Goal: Register for event/course: Sign up to attend an event or enroll in a course

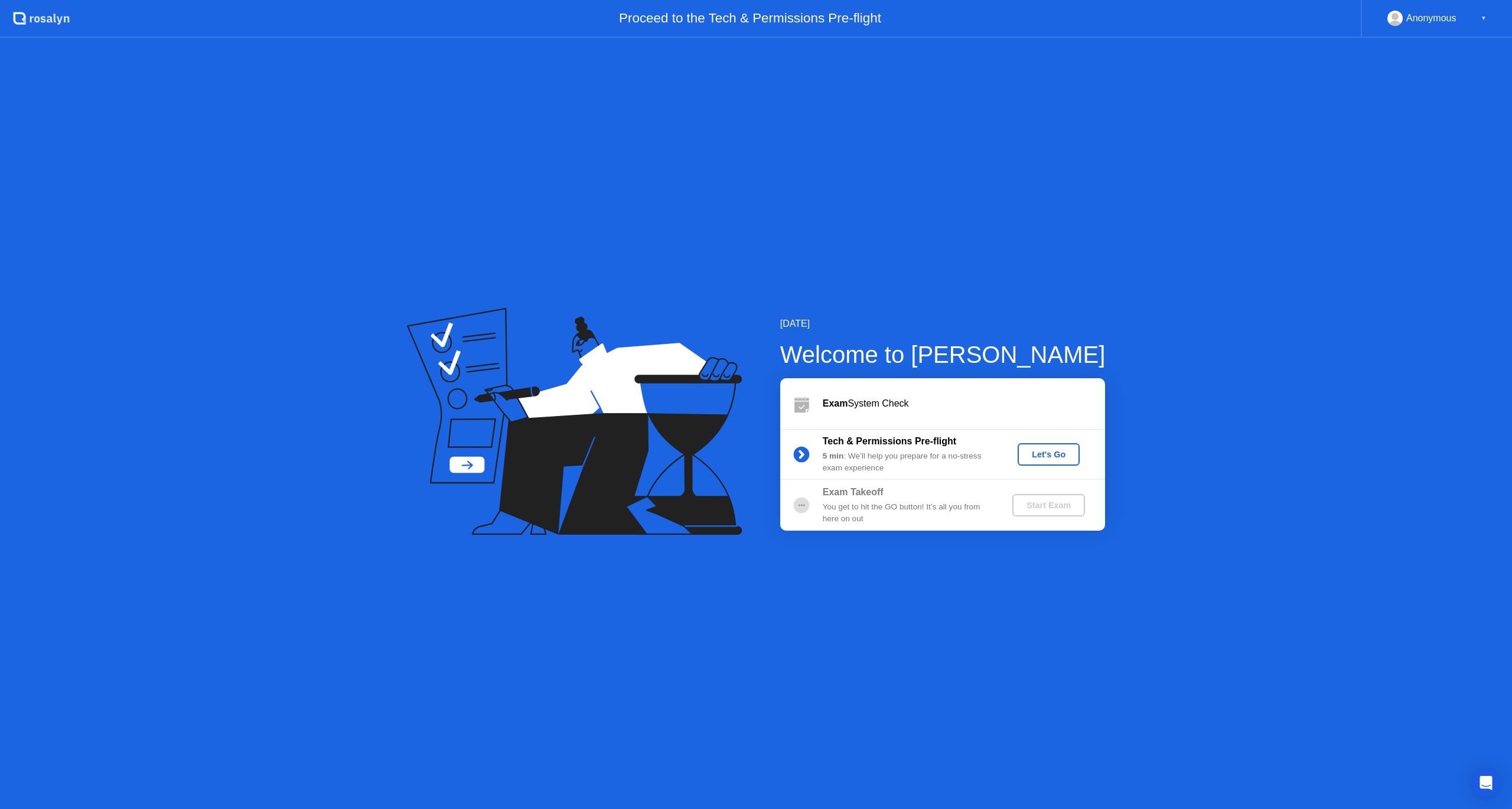
drag, startPoint x: 1247, startPoint y: 16, endPoint x: 1081, endPoint y: 26, distance: 166.3
click at [1081, 26] on div "Proceed to the Tech & Permissions Pre-flight" at bounding box center [715, 19] width 1291 height 38
drag, startPoint x: 1319, startPoint y: 16, endPoint x: 1268, endPoint y: 7, distance: 51.8
click at [1269, 26] on div "Proceed to the Tech & Permissions Pre-flight" at bounding box center [715, 19] width 1291 height 38
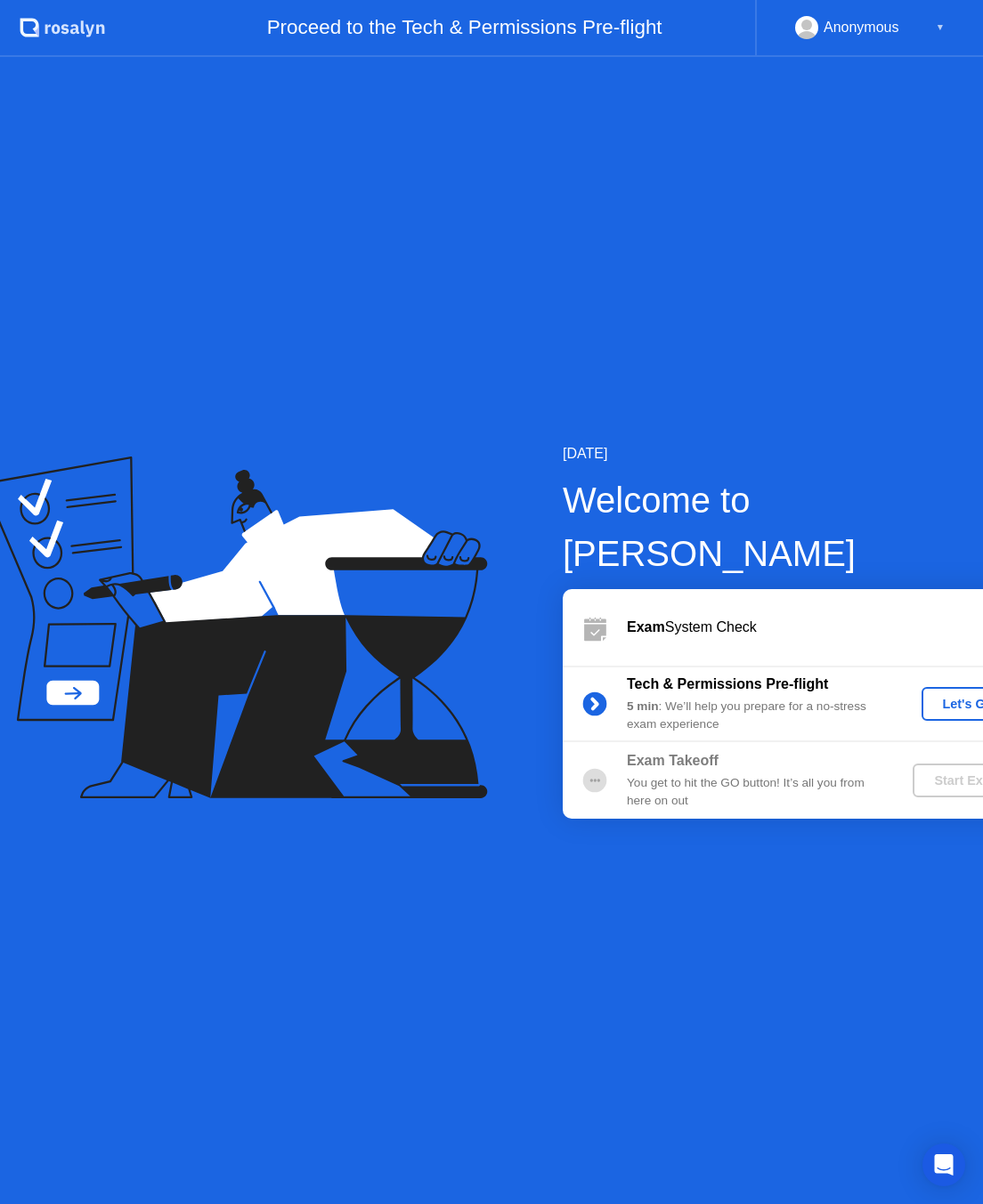
click at [982, 464] on div "[DATE]" at bounding box center [807, 454] width 490 height 22
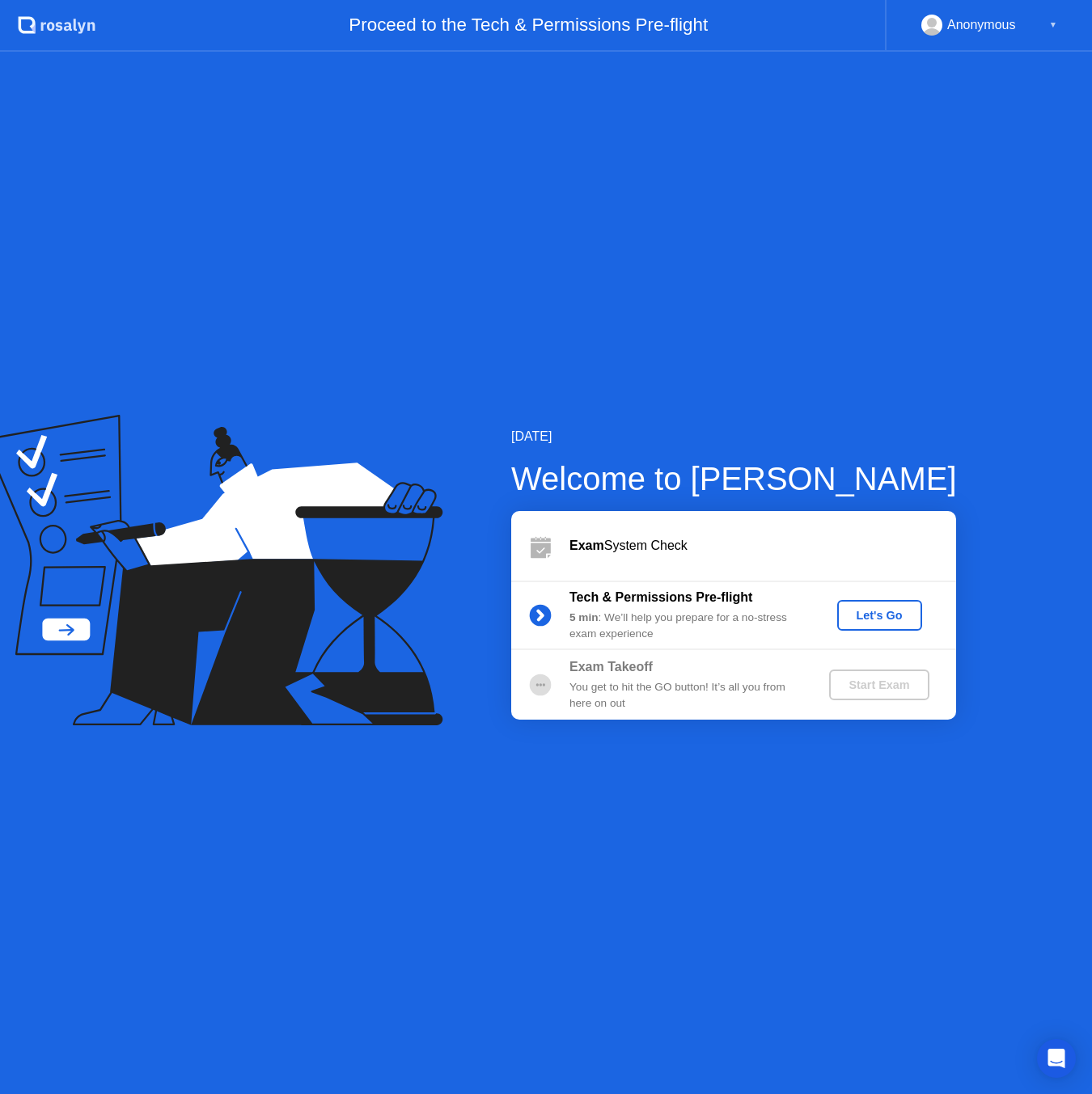
click at [890, 610] on div "Let's Go" at bounding box center [879, 615] width 72 height 13
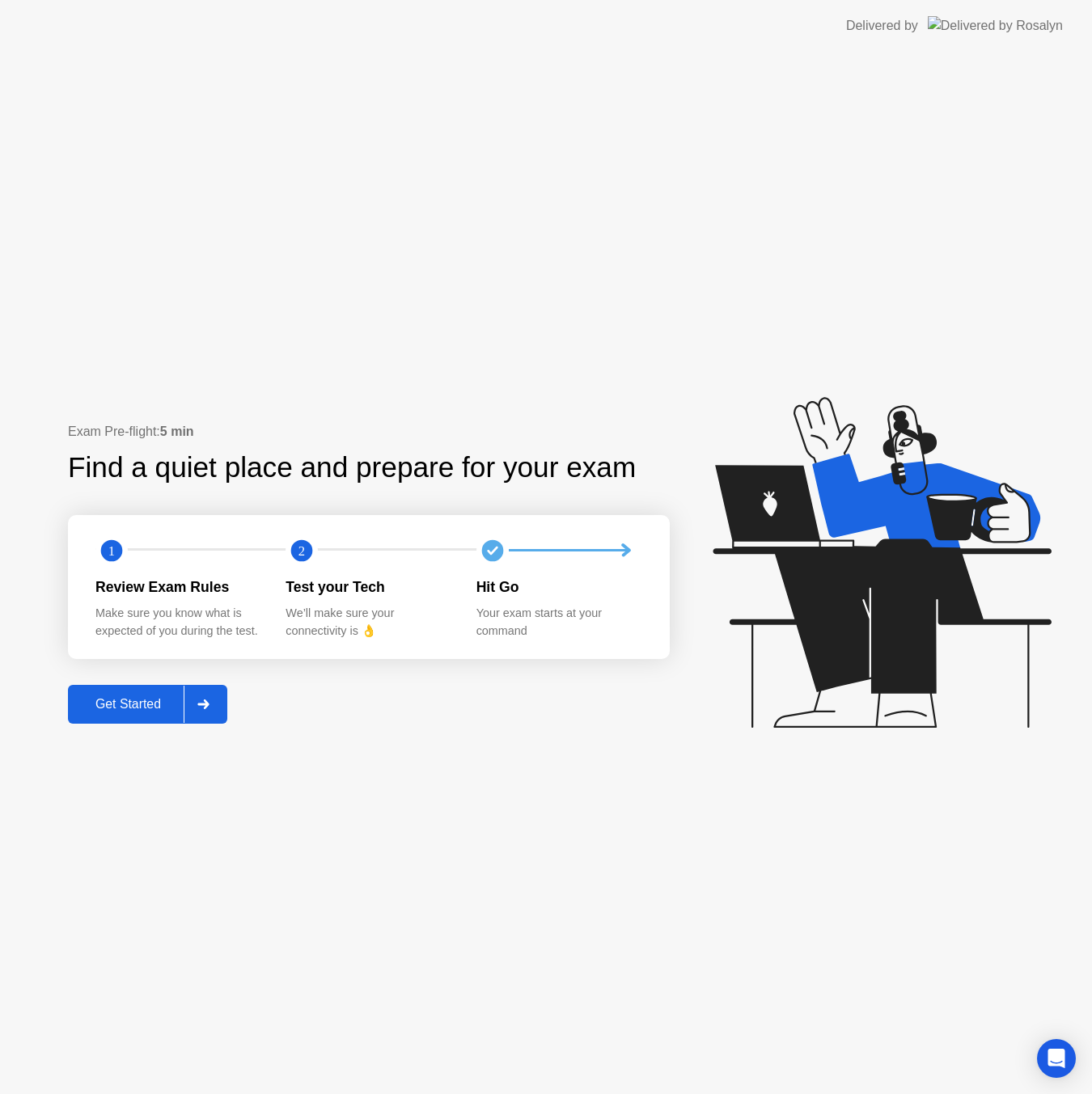
click at [180, 704] on div "Get Started" at bounding box center [128, 704] width 110 height 15
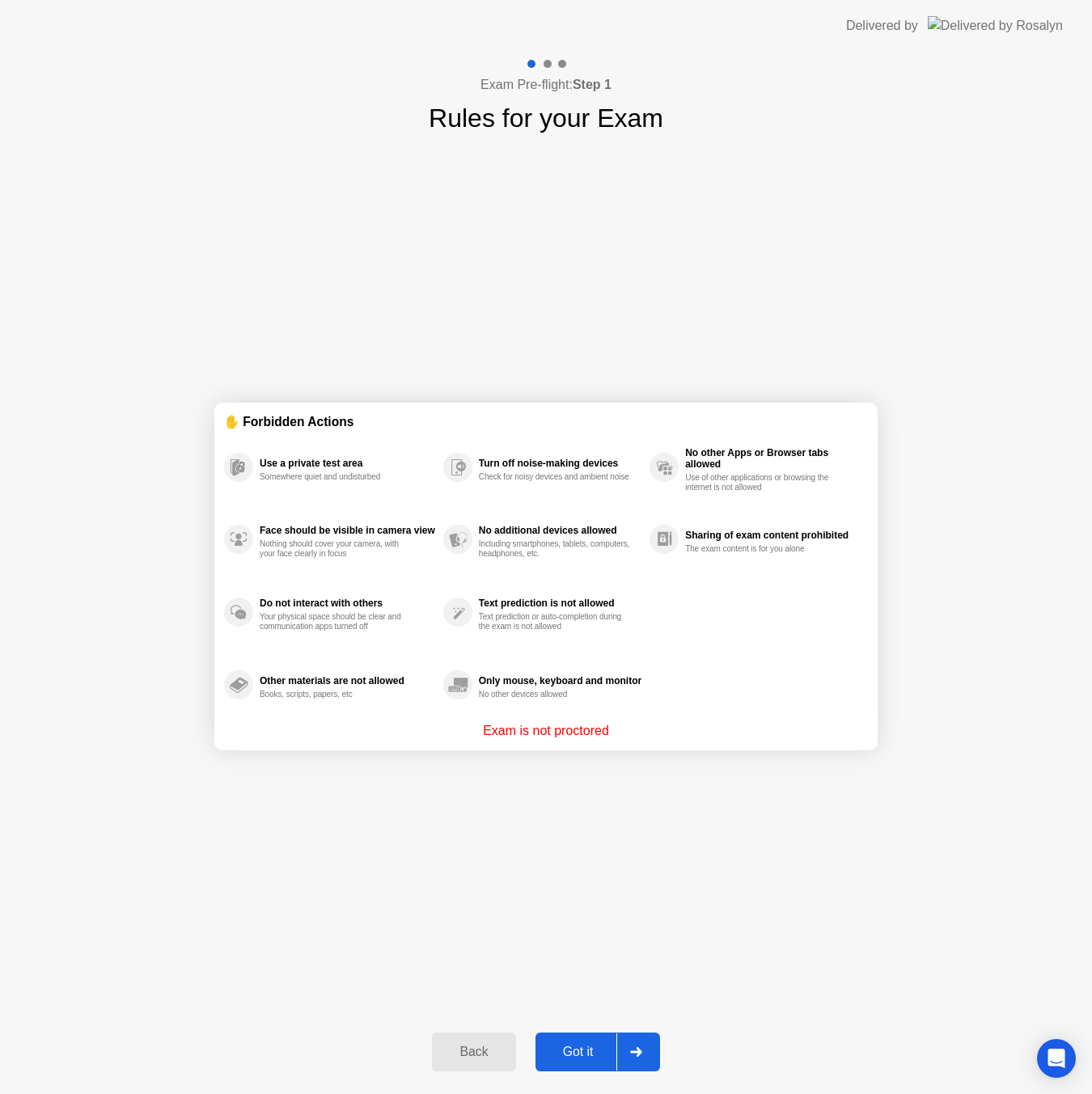
click at [607, 1045] on div "Got it" at bounding box center [579, 1052] width 76 height 15
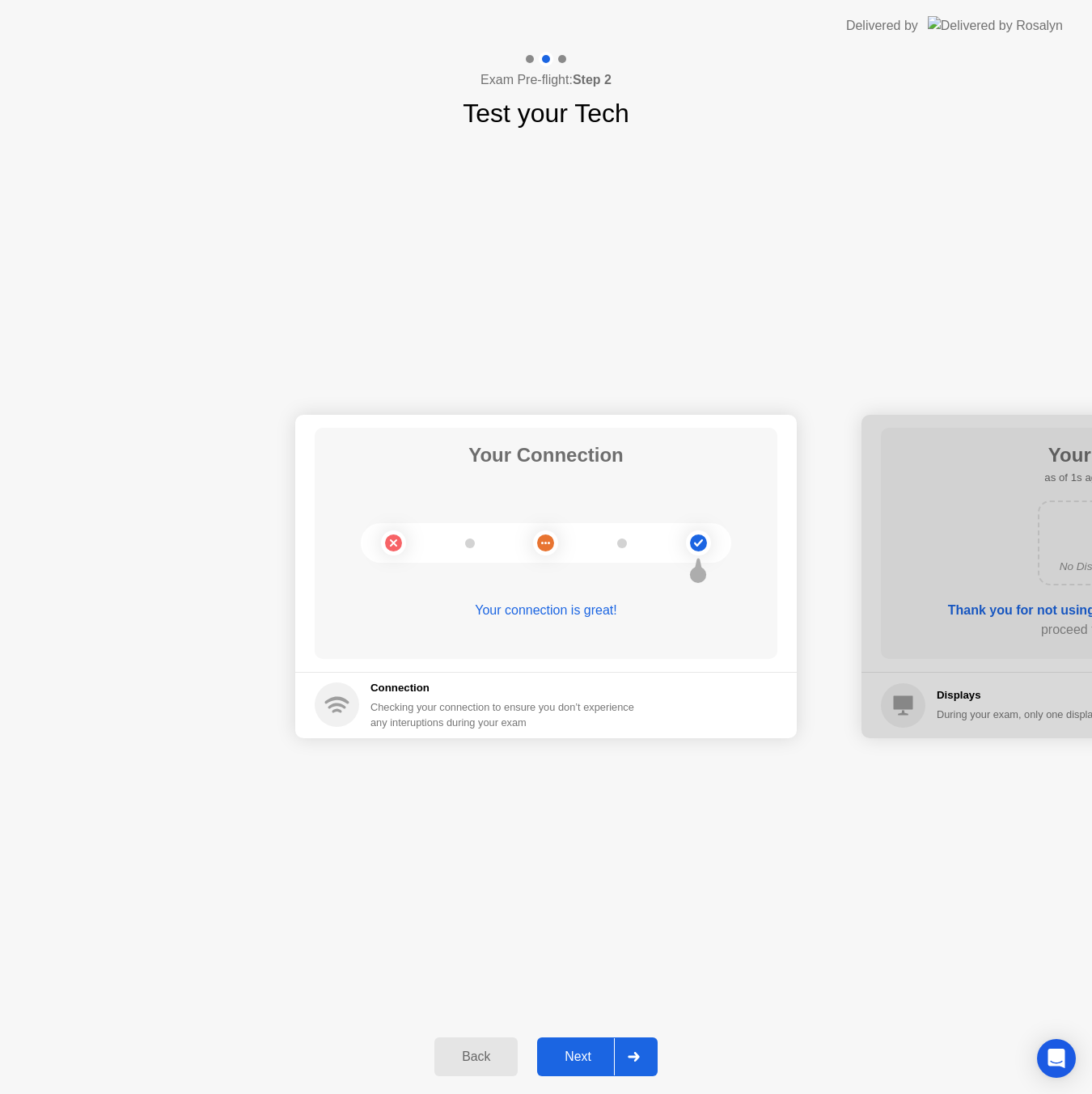
click at [643, 630] on div "Your connection is great!" at bounding box center [546, 623] width 462 height 45
click at [456, 715] on div "Checking your connection to ensure you don’t experience any interuptions during…" at bounding box center [508, 714] width 274 height 30
click at [553, 612] on div "Your connection is great!" at bounding box center [546, 610] width 462 height 20
click at [630, 1048] on div at bounding box center [633, 1056] width 39 height 37
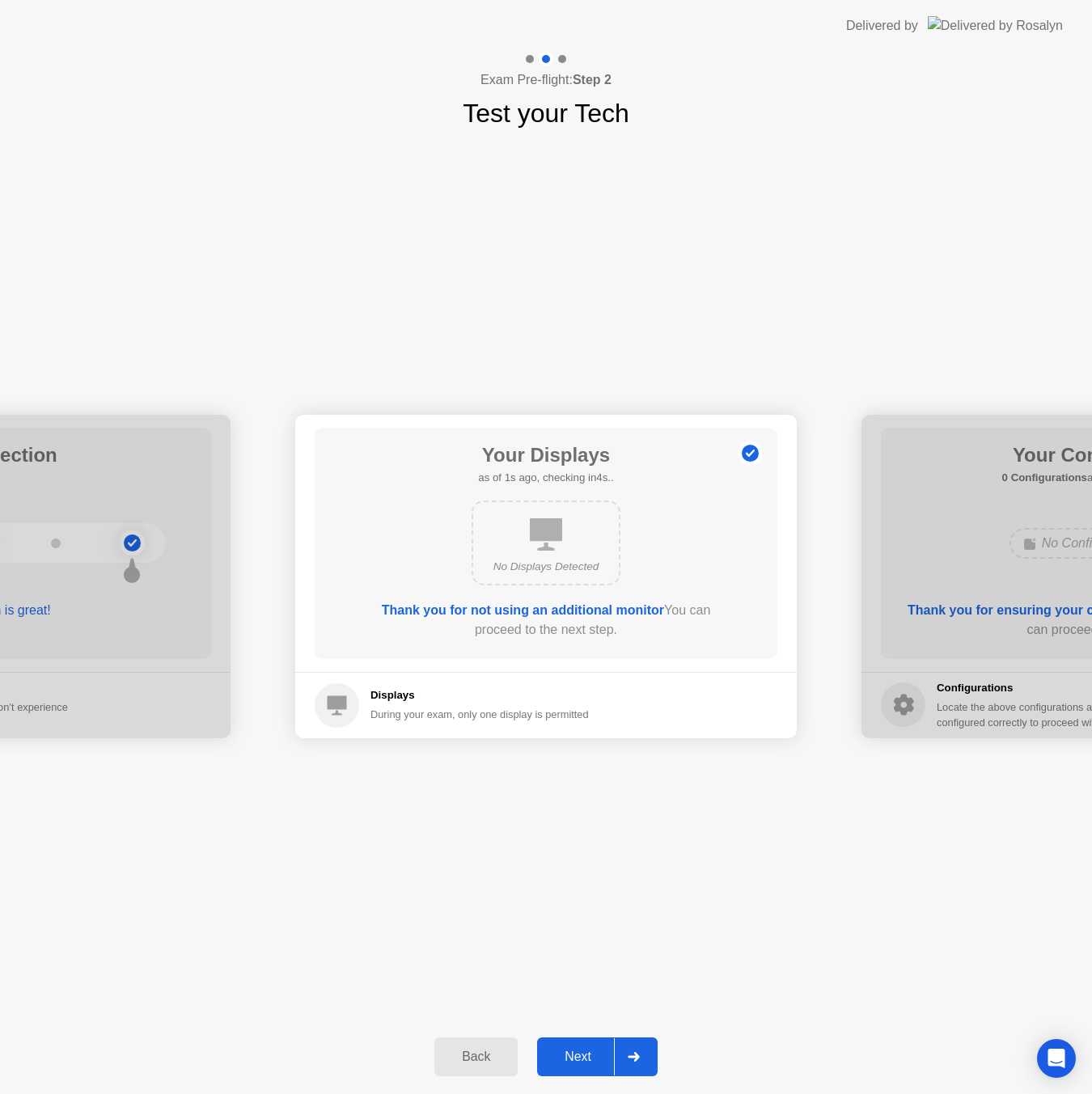
click at [598, 566] on div "No Displays Detected" at bounding box center [546, 567] width 120 height 16
click at [623, 1051] on div at bounding box center [633, 1056] width 39 height 37
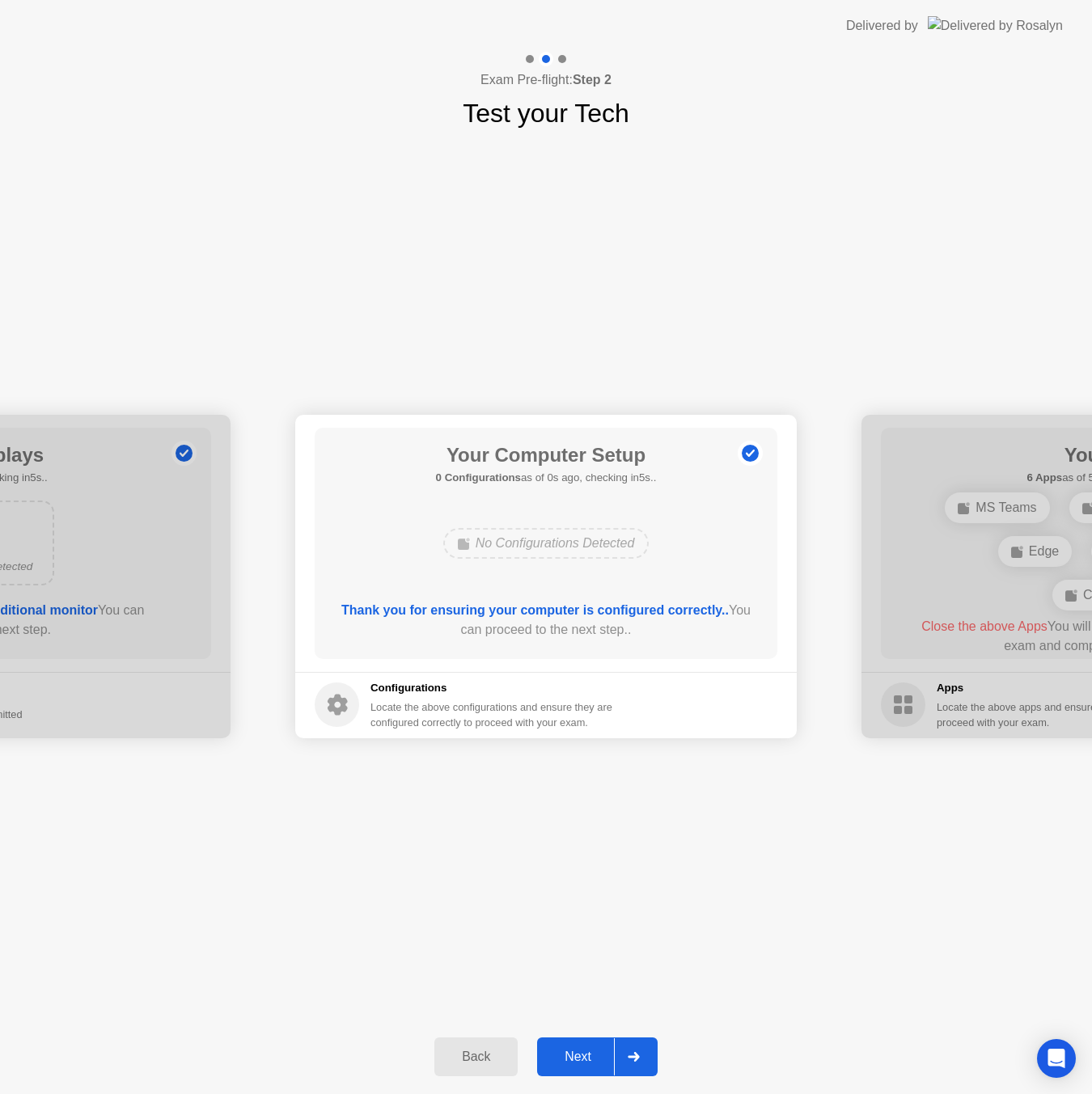
click at [573, 549] on div "No Configurations Detected" at bounding box center [546, 543] width 206 height 30
click at [618, 1054] on div at bounding box center [633, 1056] width 39 height 37
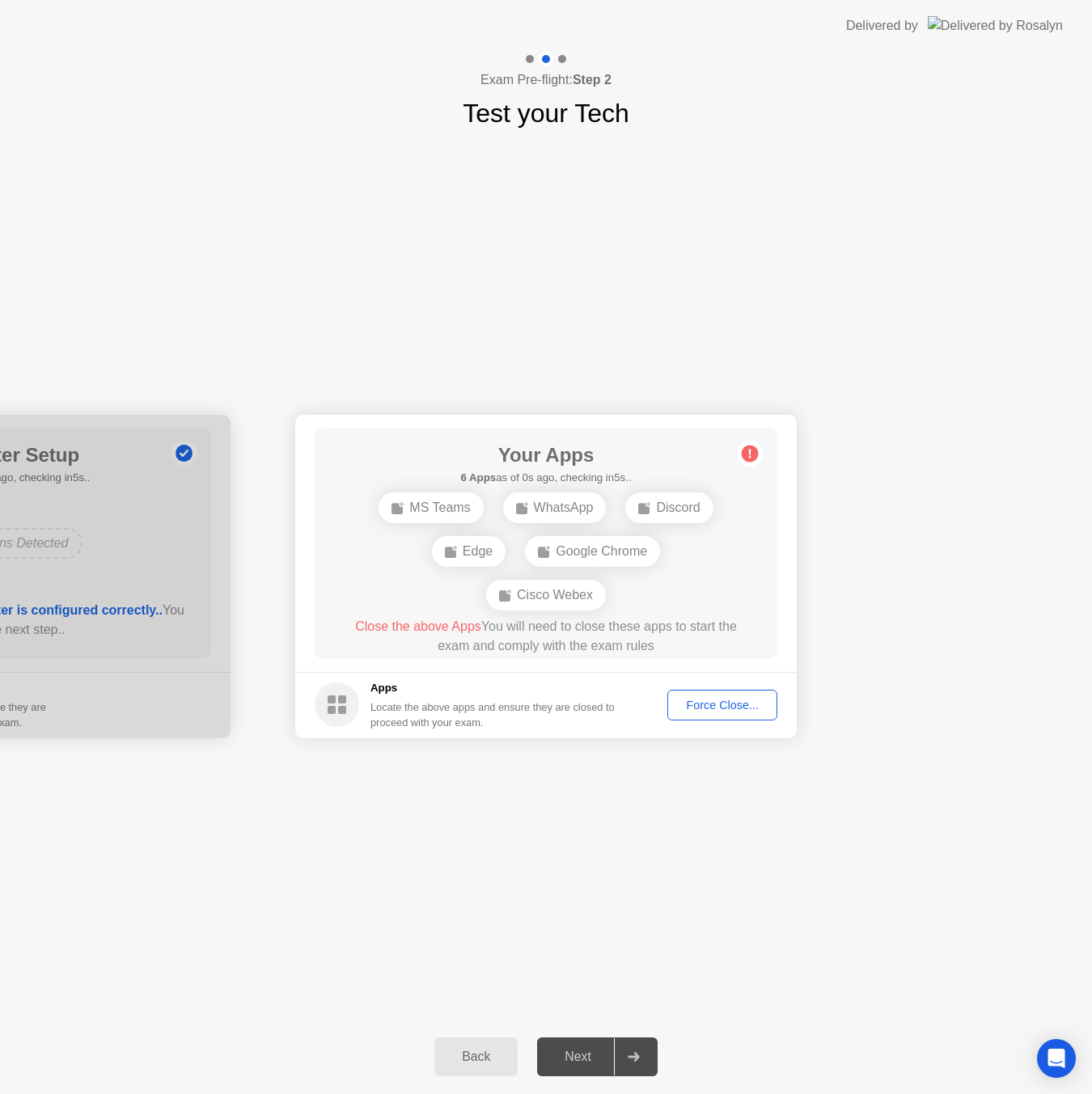
click at [731, 706] on div "Force Close..." at bounding box center [723, 705] width 99 height 13
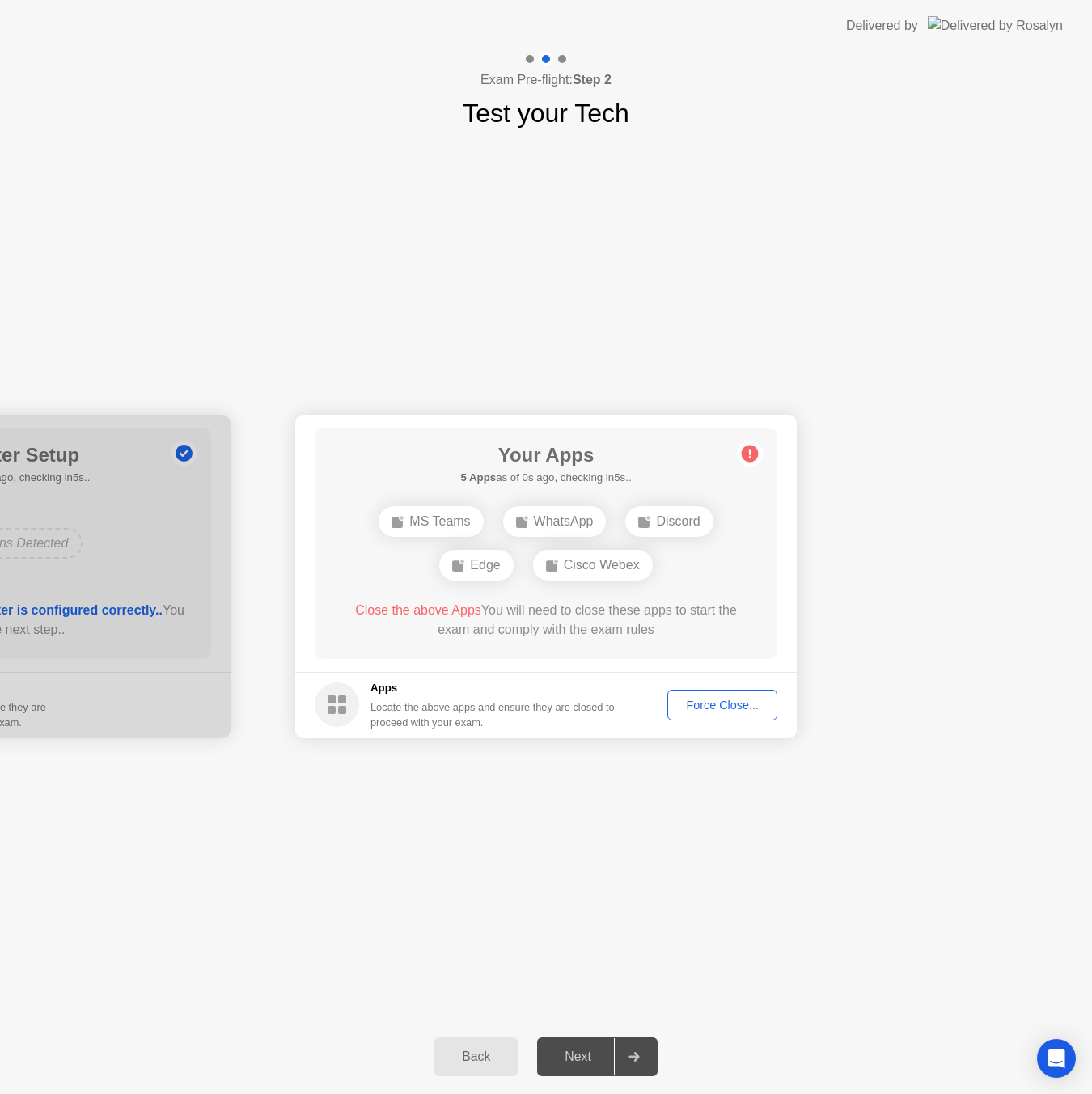
click at [703, 699] on div "Force Close..." at bounding box center [723, 705] width 99 height 13
click at [957, 1094] on div at bounding box center [546, 1094] width 1092 height 0
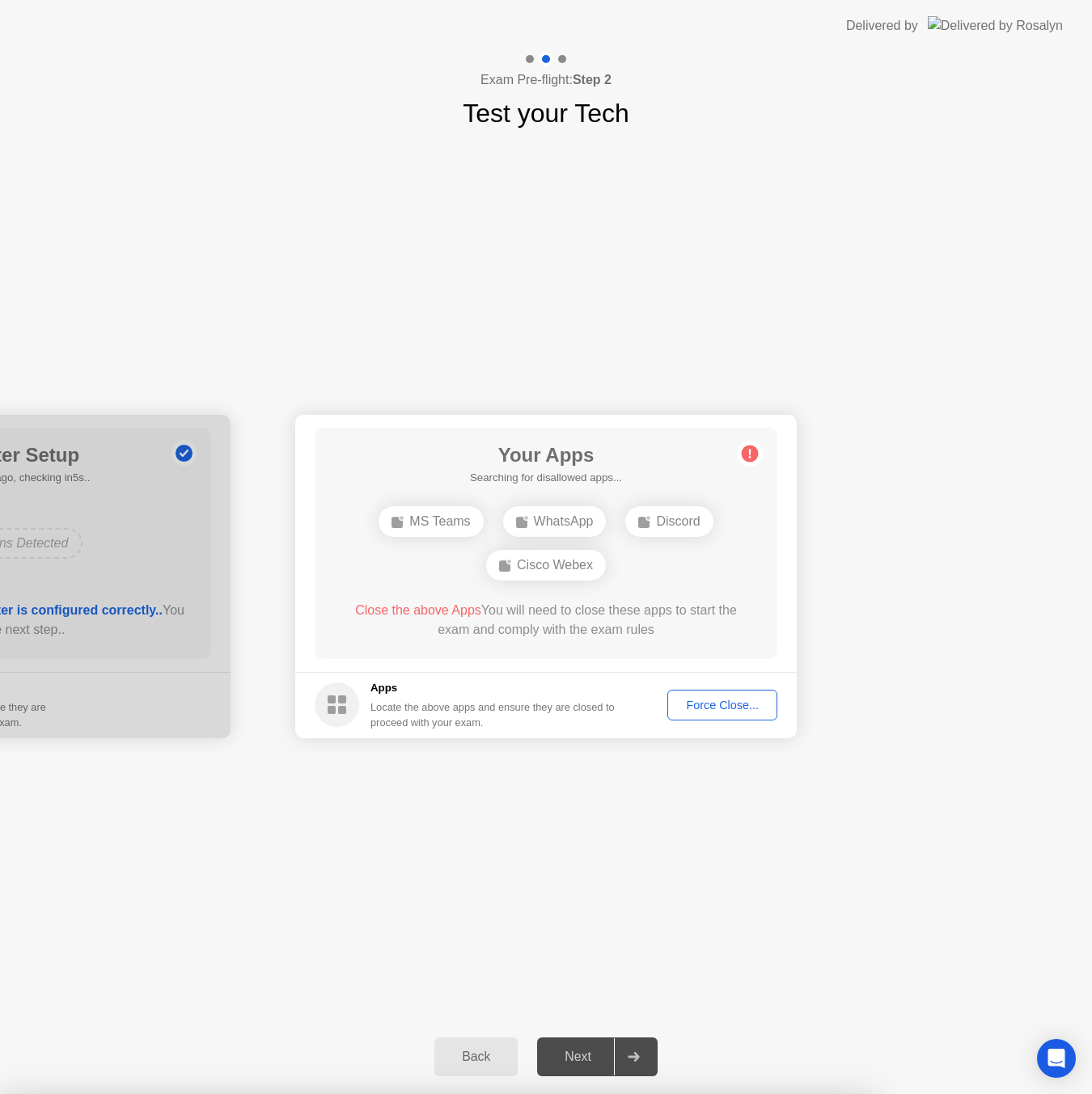
drag, startPoint x: 520, startPoint y: 648, endPoint x: 506, endPoint y: 650, distance: 14.1
click at [729, 711] on div "Force Close..." at bounding box center [723, 705] width 99 height 13
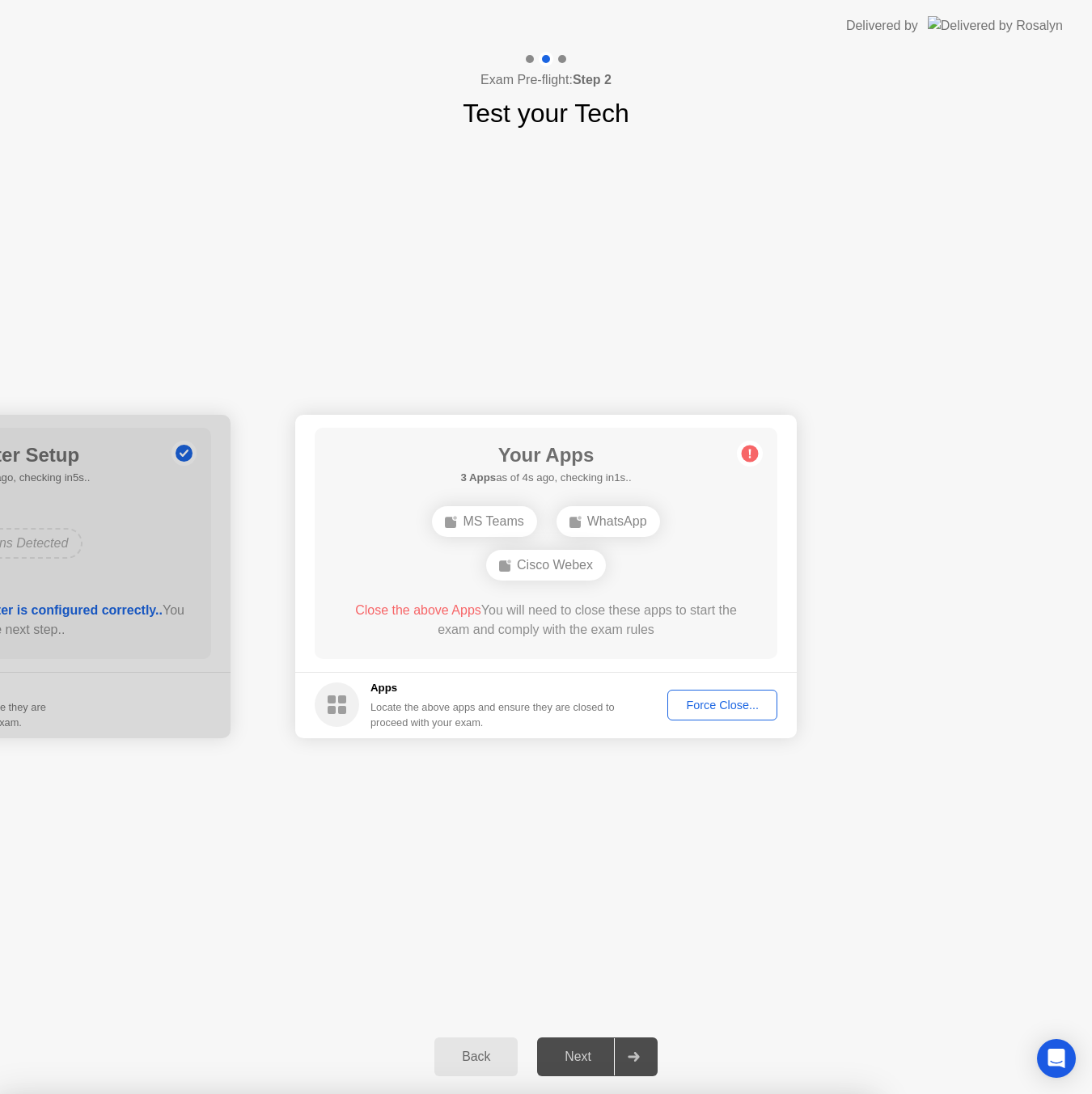
click at [701, 701] on div "Force Close..." at bounding box center [723, 705] width 99 height 13
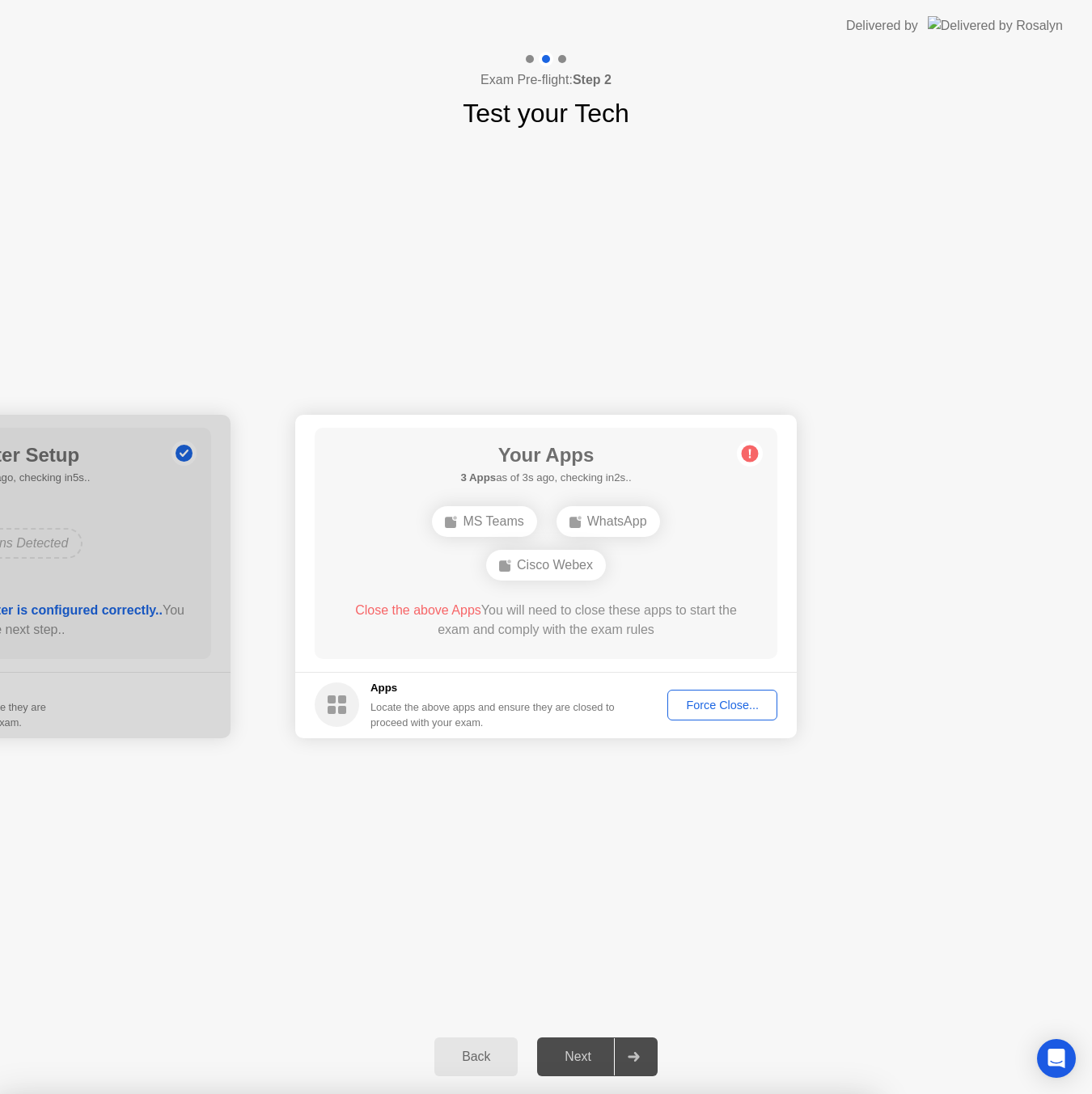
click at [736, 707] on div "Force Close..." at bounding box center [723, 705] width 99 height 13
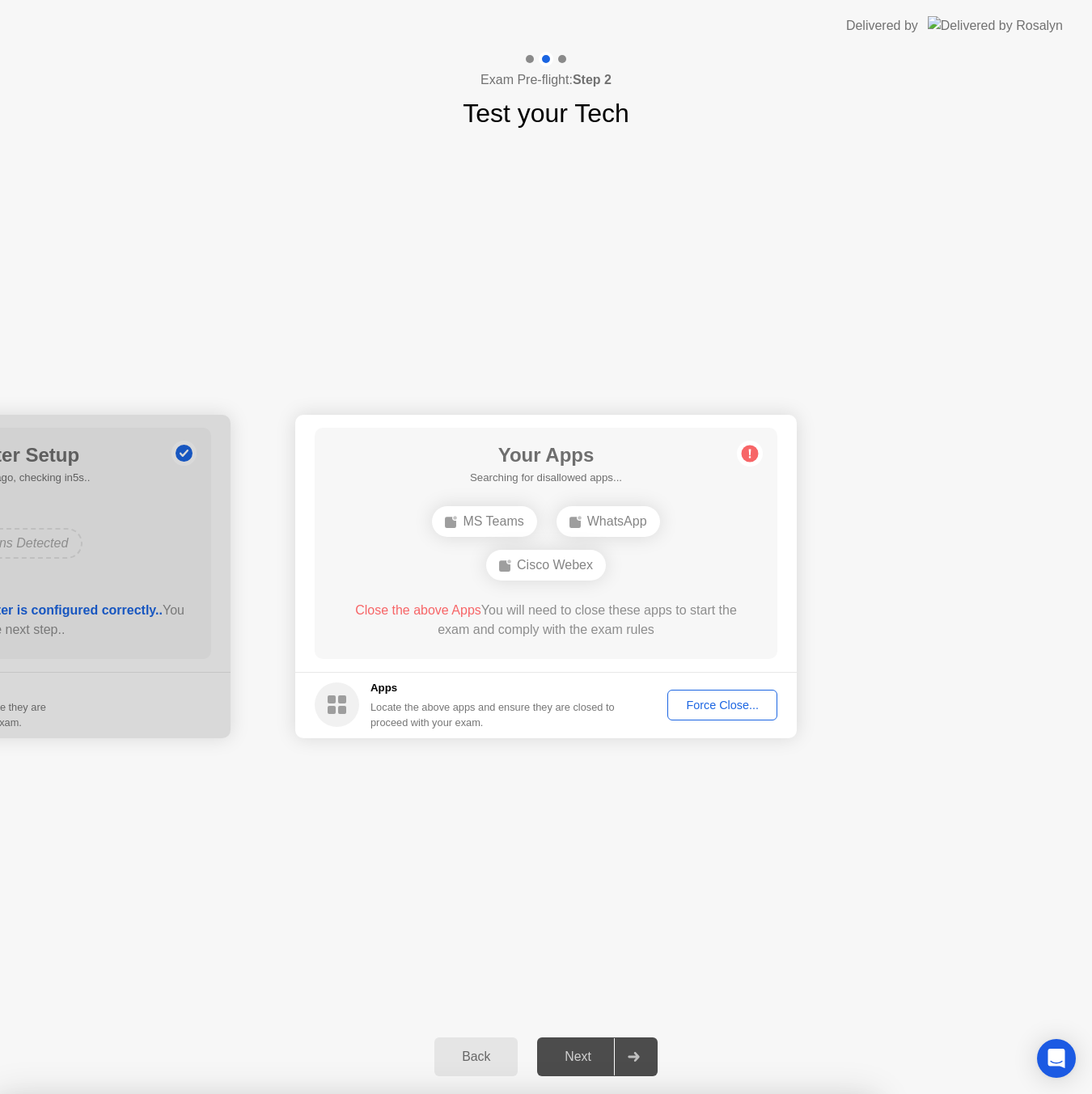
click at [747, 459] on circle at bounding box center [750, 453] width 17 height 17
click at [746, 470] on div "Your Apps Searching for disallowed apps... MS Teams WhatsApp Cisco Webex Close …" at bounding box center [546, 543] width 462 height 231
click at [746, 461] on icon at bounding box center [749, 453] width 26 height 26
click at [626, 521] on div "WhatsApp" at bounding box center [608, 521] width 104 height 30
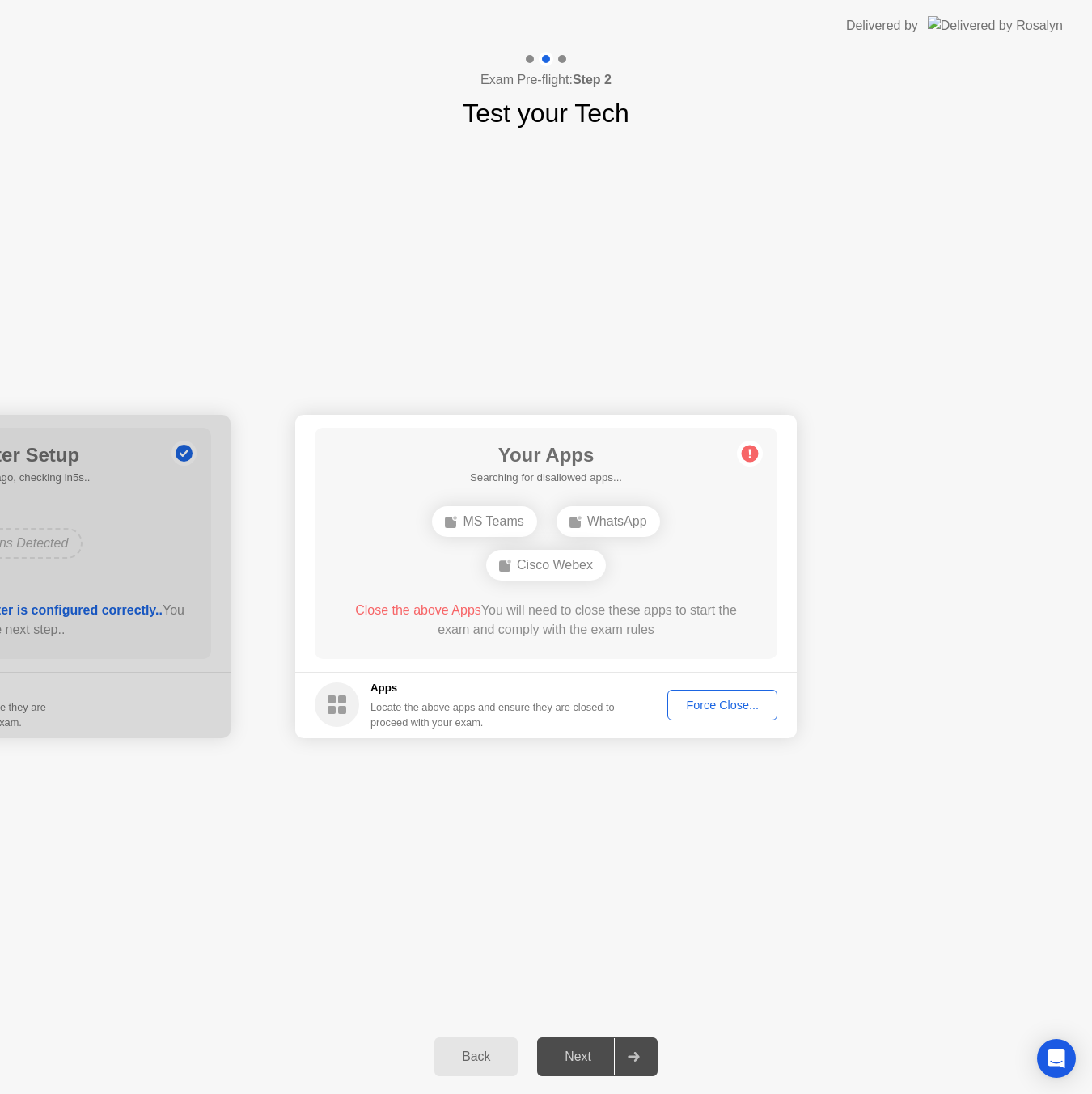
click at [746, 705] on div "Force Close..." at bounding box center [723, 705] width 99 height 13
click at [743, 710] on div "Force Close..." at bounding box center [723, 705] width 99 height 13
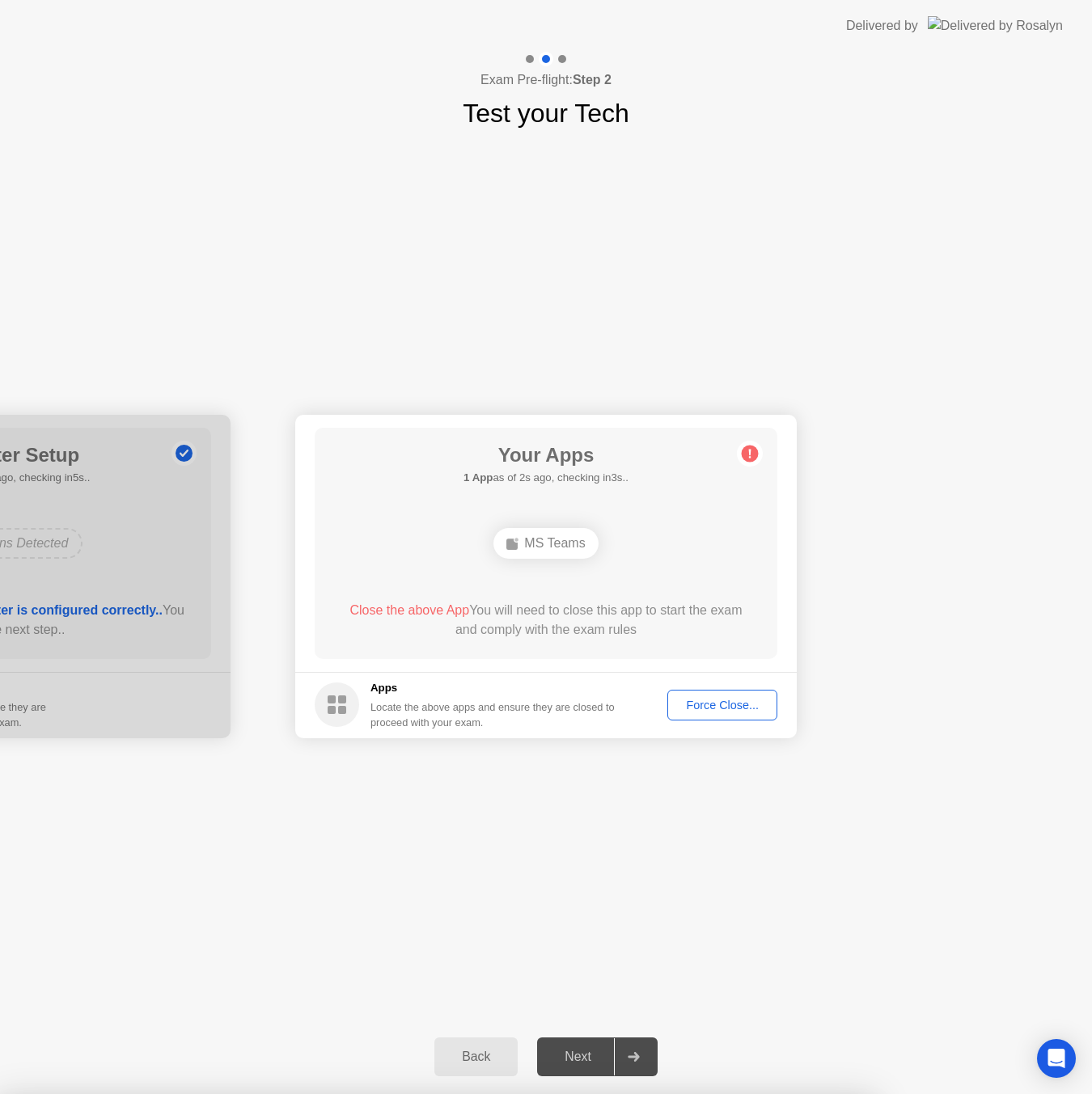
click at [700, 694] on button "Force Close..." at bounding box center [722, 704] width 110 height 30
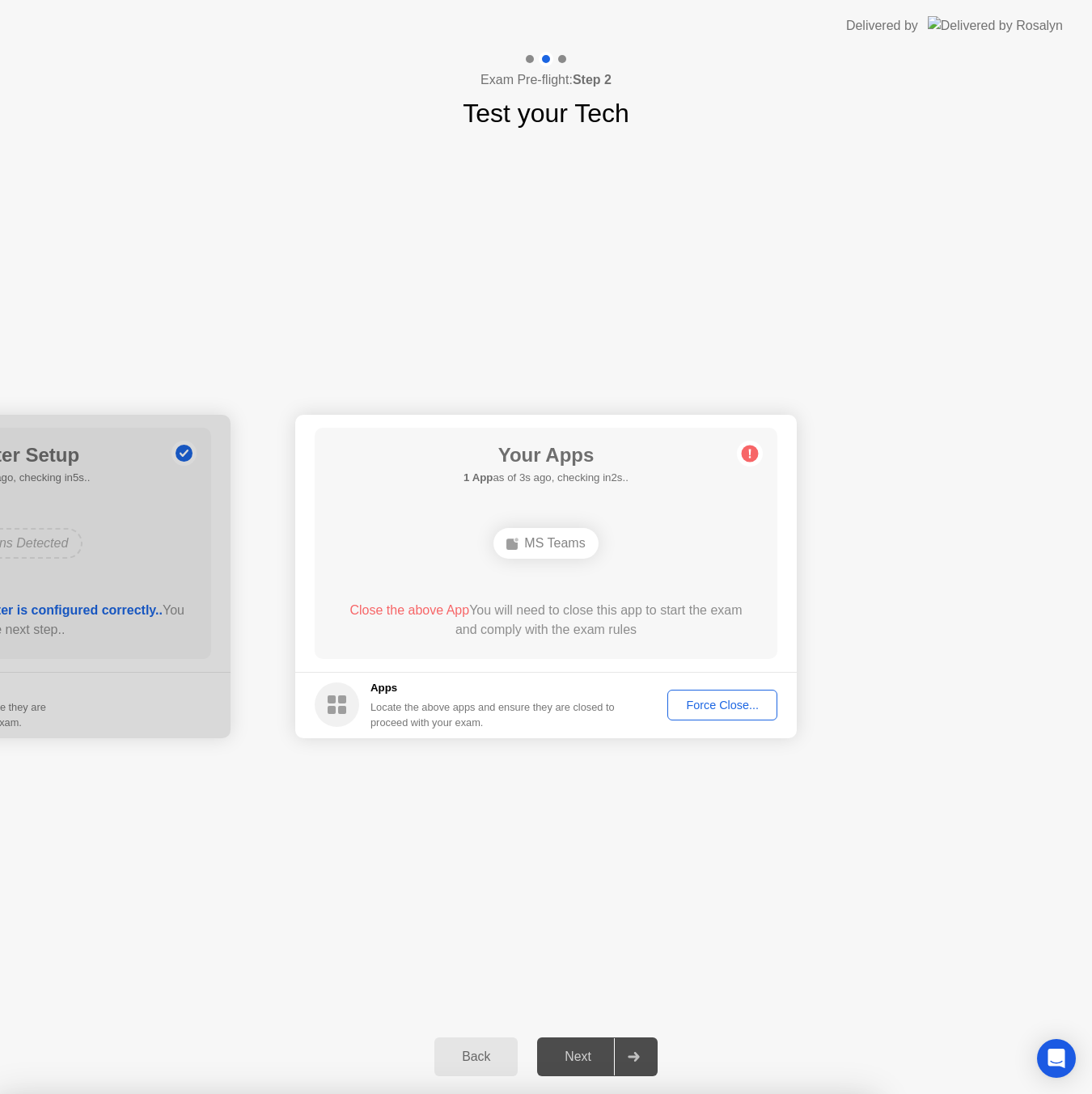
click at [734, 704] on div "Force Close..." at bounding box center [723, 705] width 99 height 13
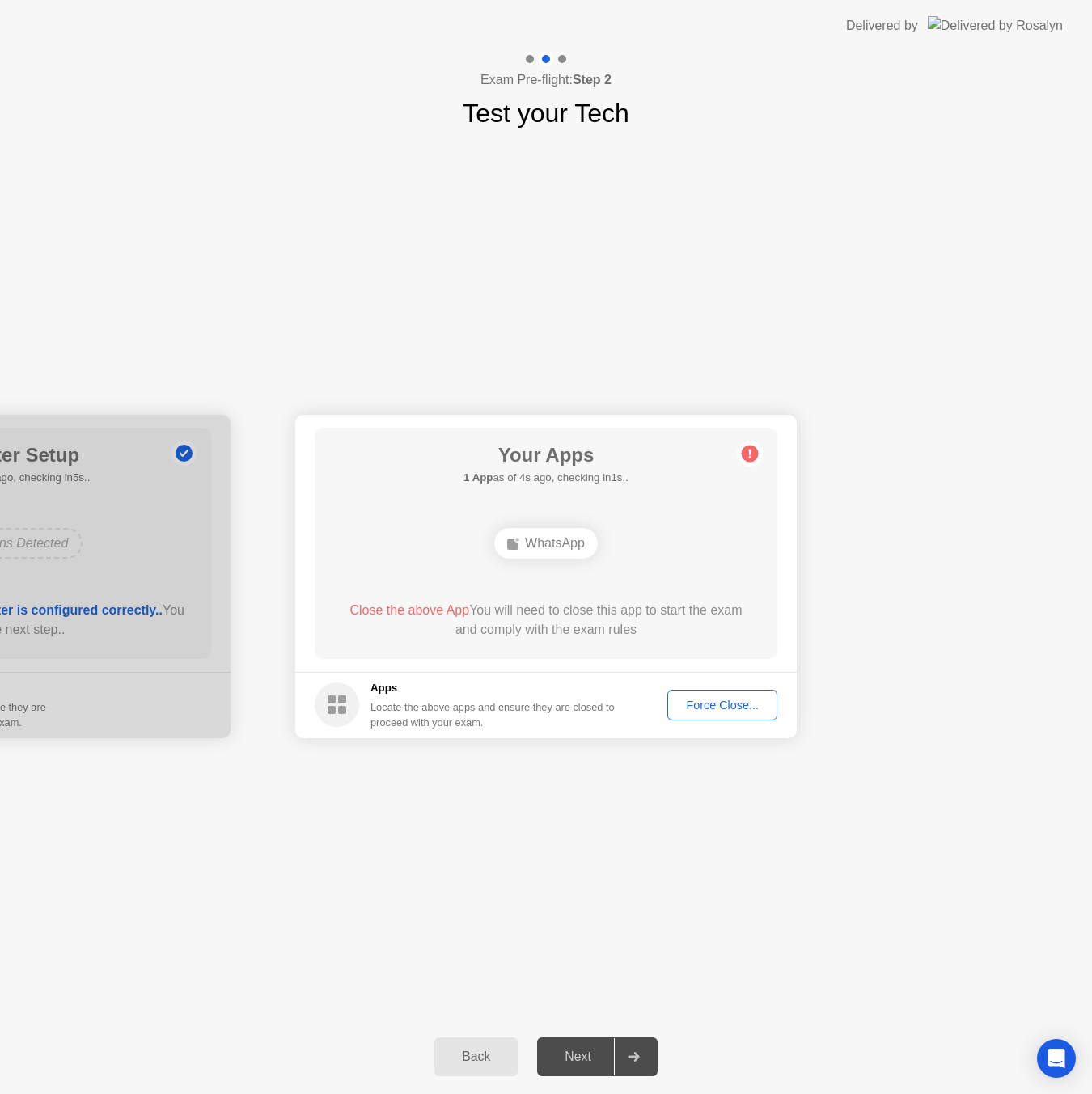
click at [719, 694] on button "Force Close..." at bounding box center [722, 704] width 110 height 30
click at [701, 699] on div "Force Close..." at bounding box center [723, 705] width 99 height 13
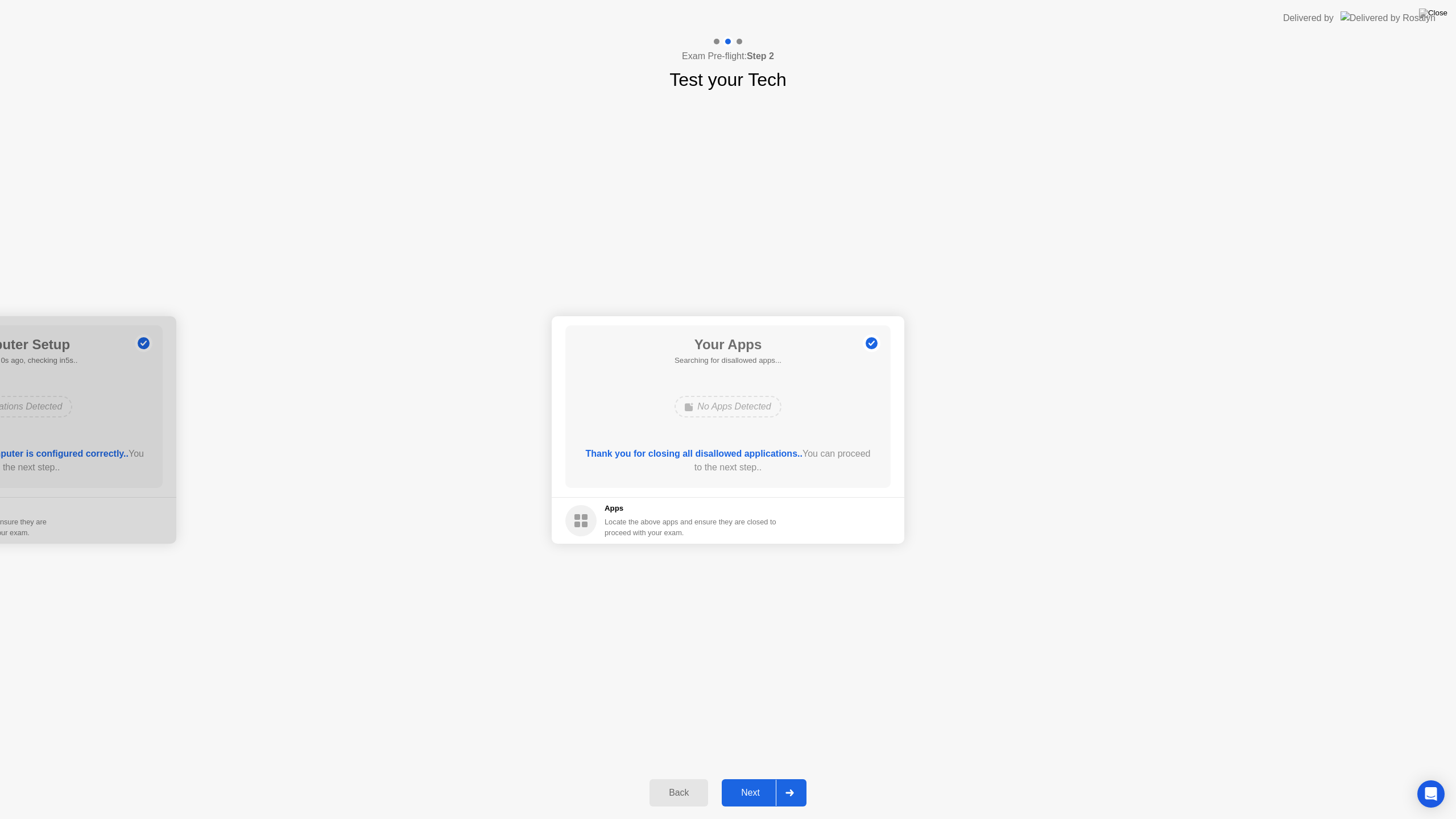
click at [789, 778] on div at bounding box center [789, 793] width 27 height 26
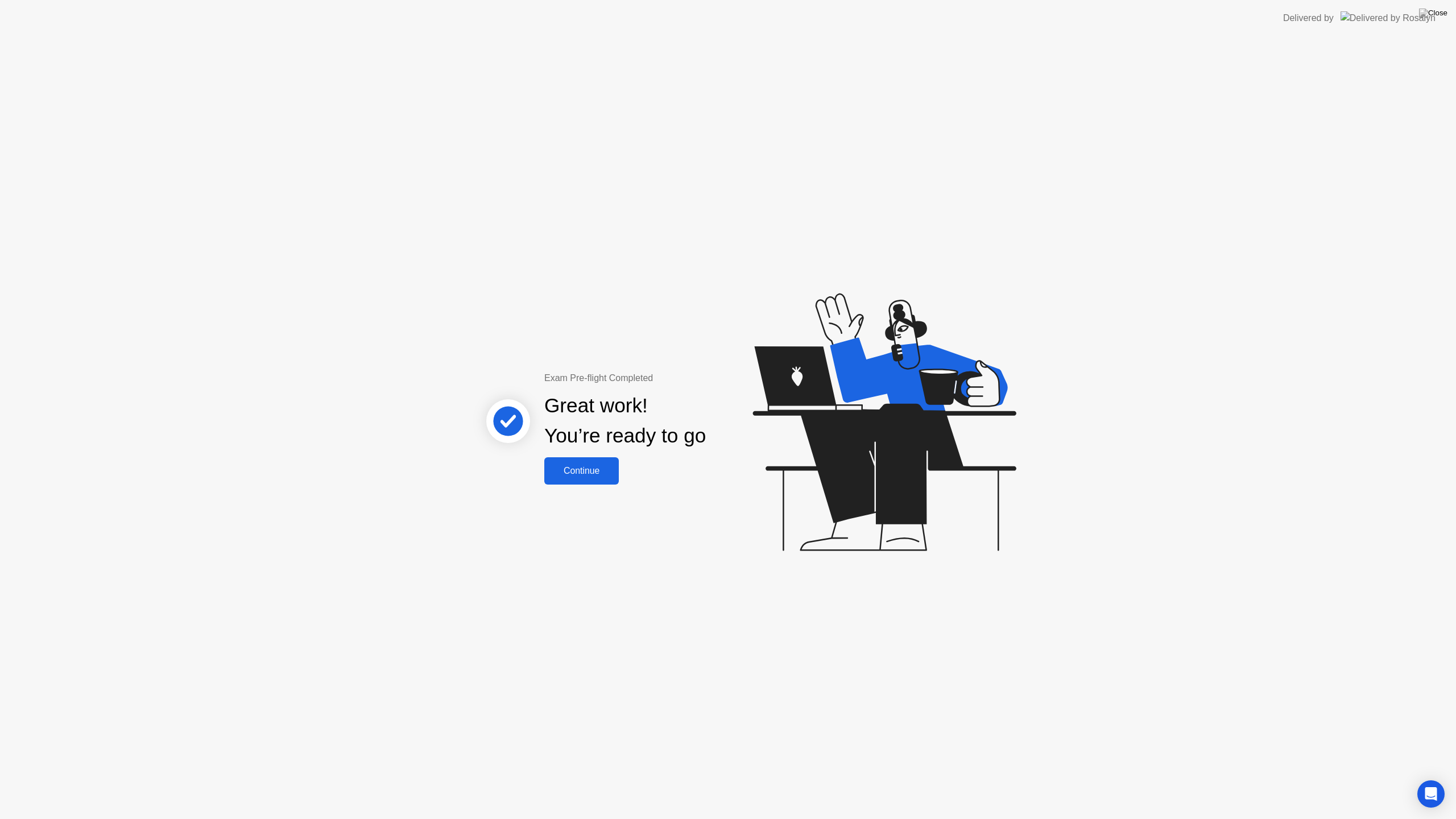
click at [597, 476] on div "Continue" at bounding box center [581, 471] width 68 height 10
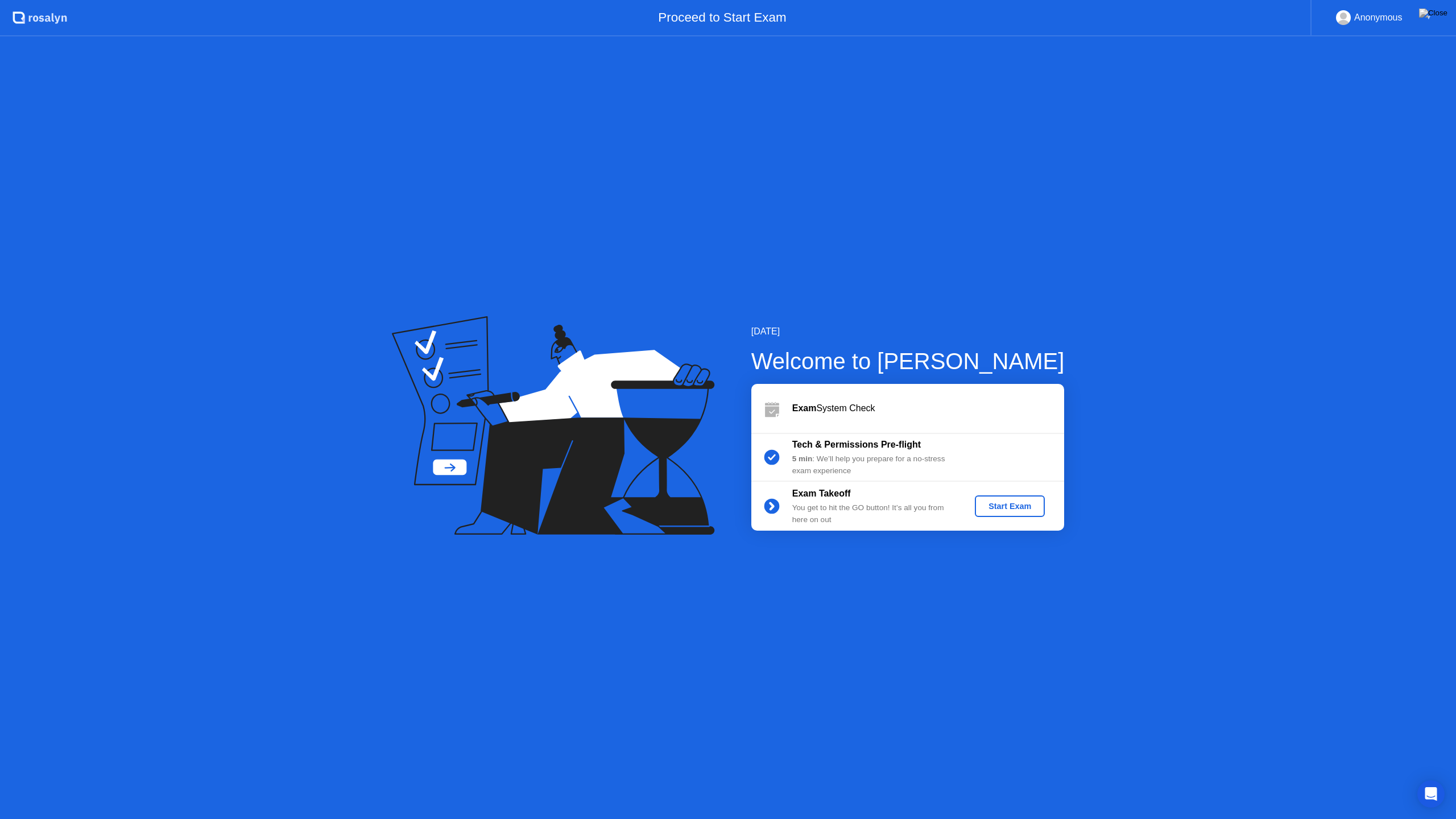
click at [1426, 19] on div "▼" at bounding box center [1429, 18] width 6 height 15
click at [1427, 14] on div "▼" at bounding box center [1429, 18] width 6 height 15
click at [1427, 19] on div "▼" at bounding box center [1429, 18] width 6 height 15
click at [1384, 19] on div "Anonymous" at bounding box center [1378, 18] width 48 height 15
click at [1019, 507] on div "Start Exam" at bounding box center [1009, 507] width 61 height 9
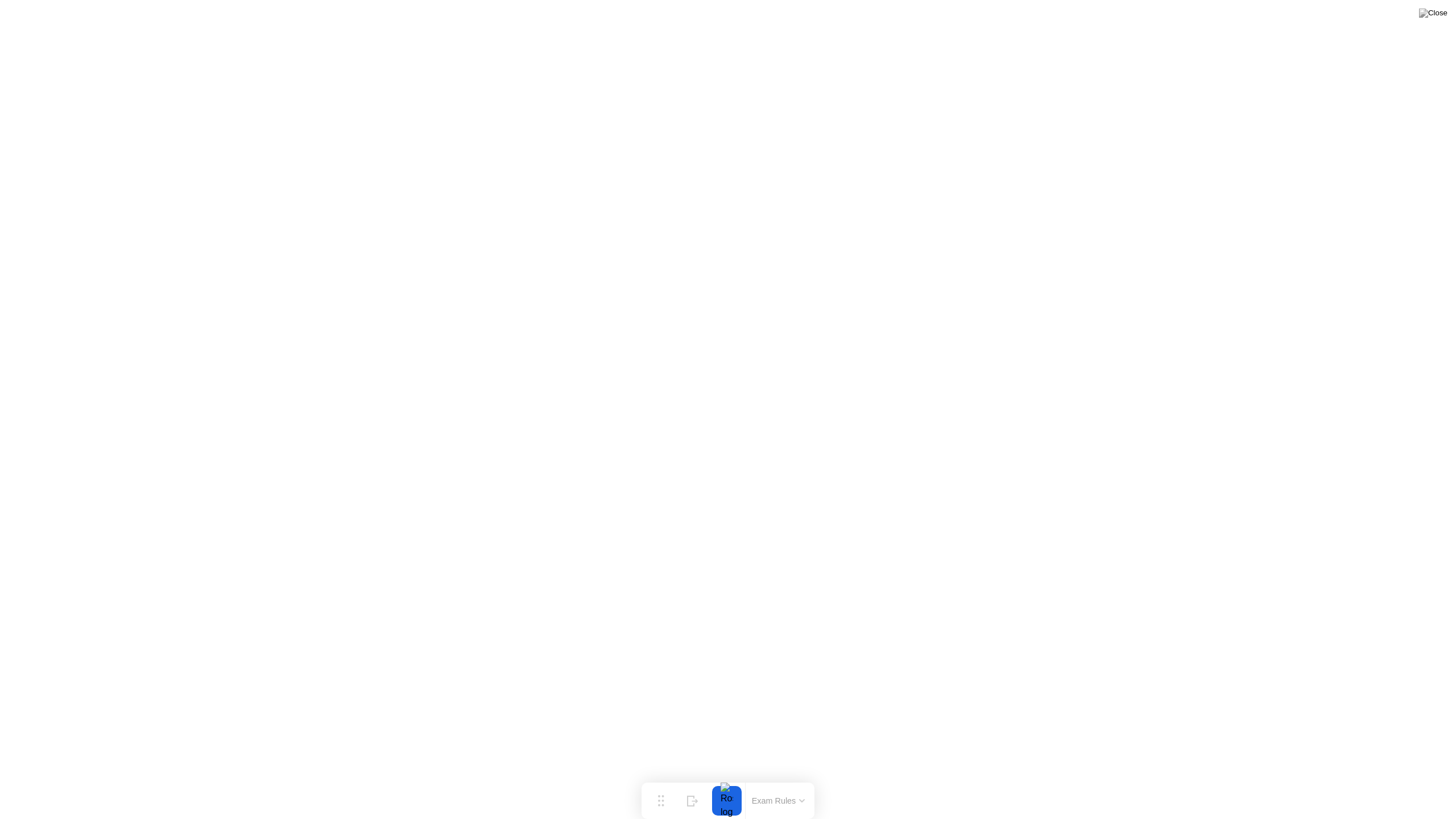
click at [795, 778] on button "Exam Rules" at bounding box center [779, 801] width 60 height 10
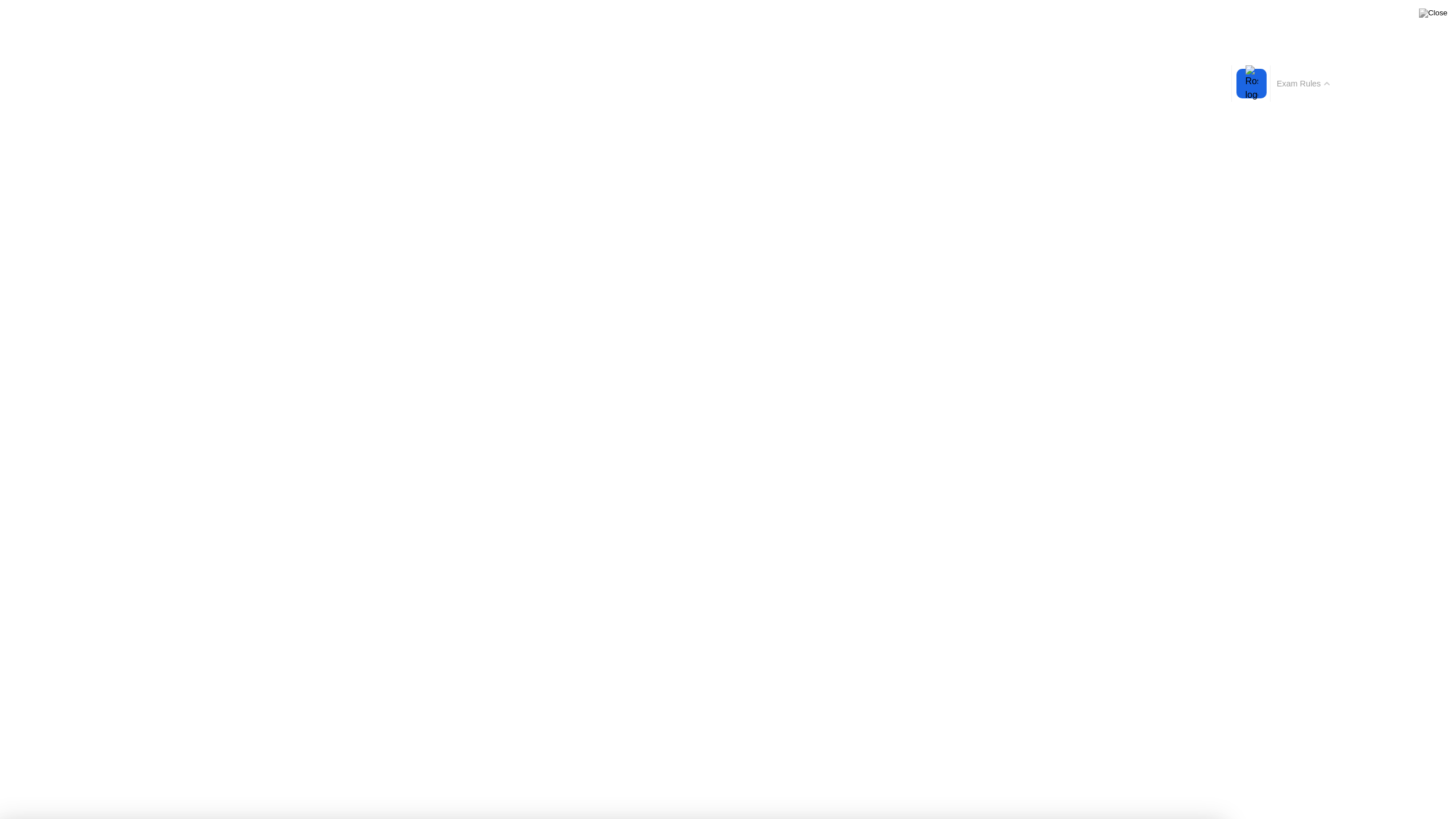
click at [1309, 87] on button "Exam Rules" at bounding box center [1304, 83] width 60 height 10
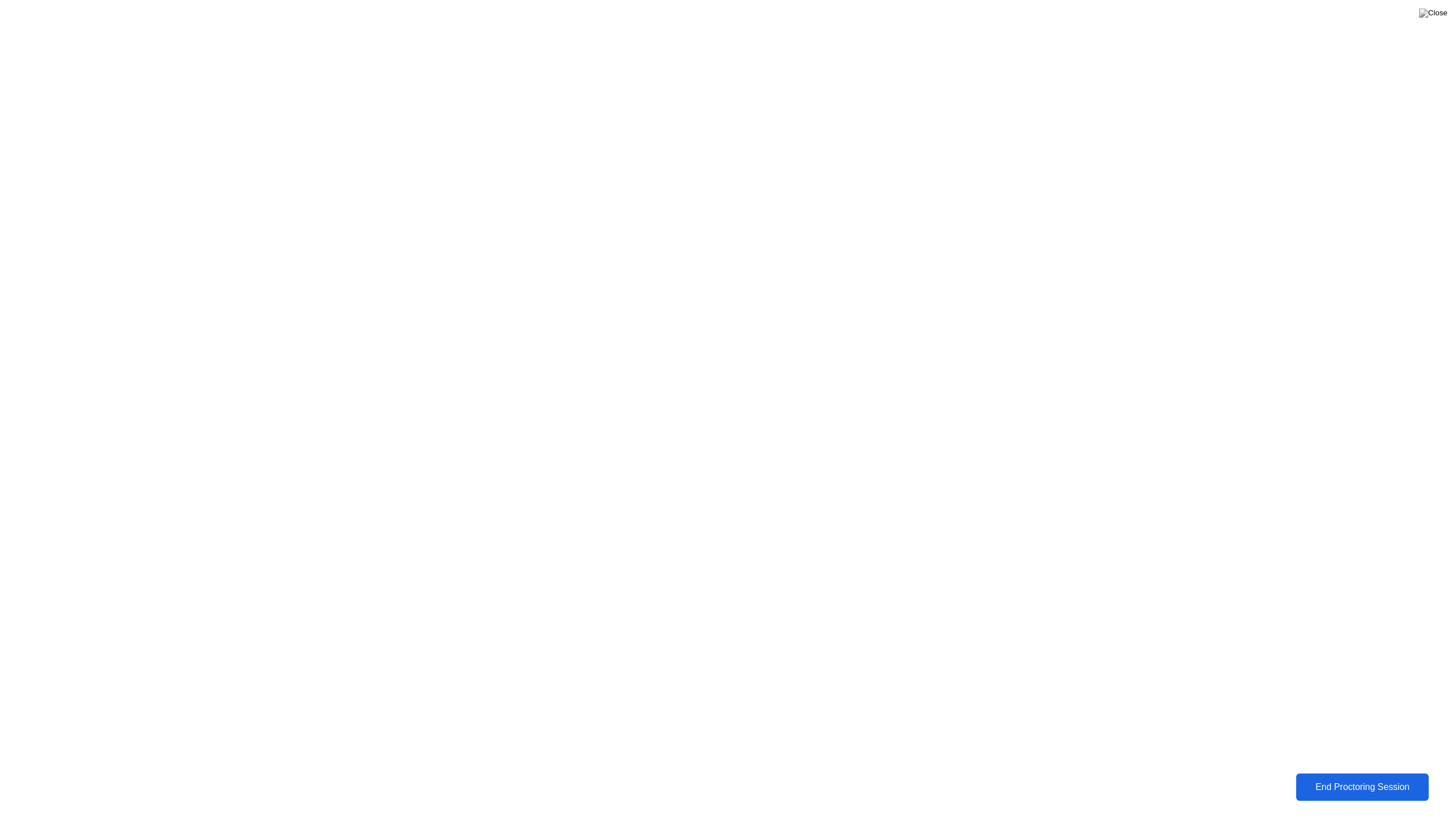
click at [1352, 778] on div "End Proctoring Session" at bounding box center [1362, 788] width 126 height 10
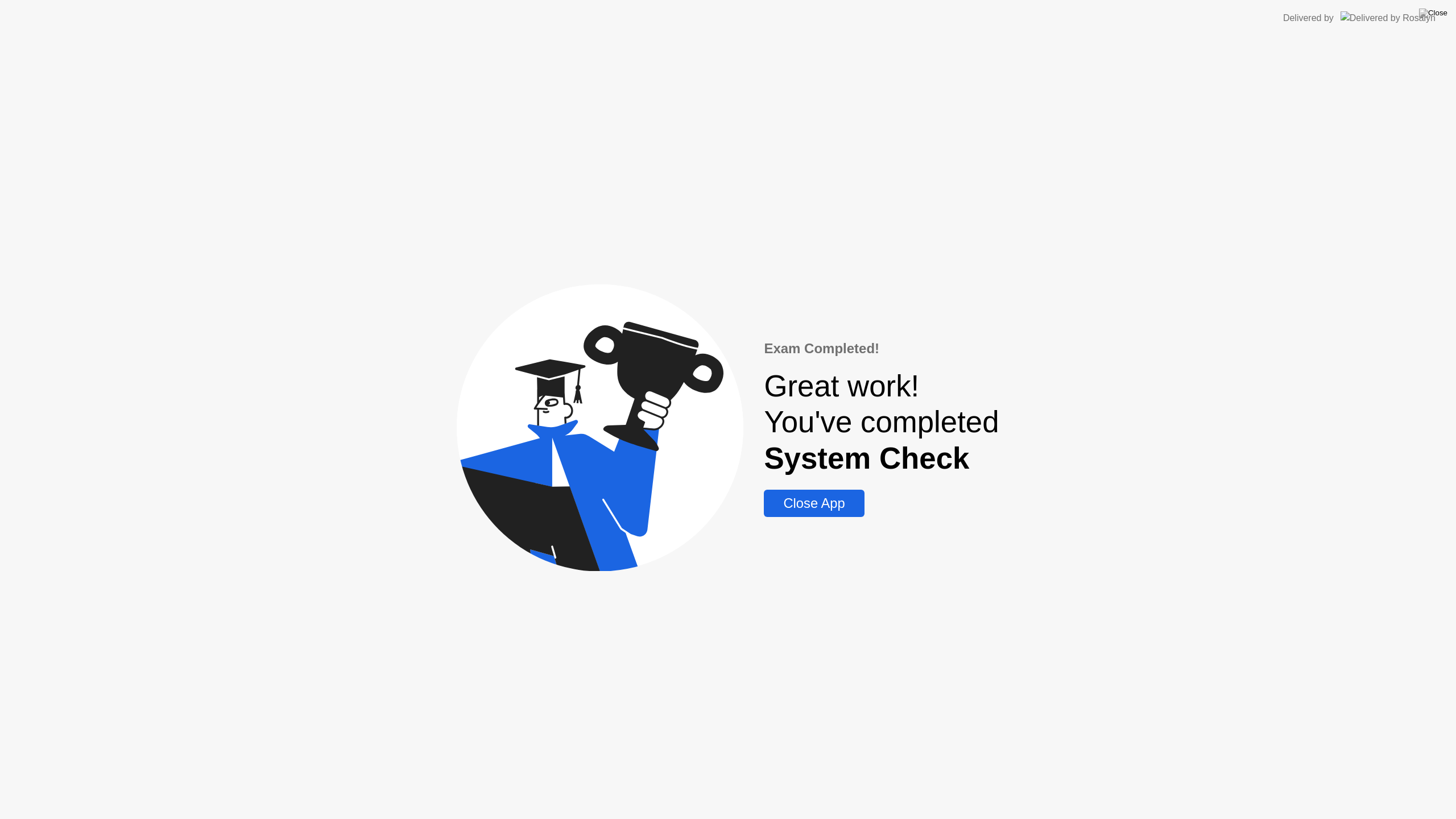
click at [841, 511] on div "Close App" at bounding box center [813, 503] width 93 height 16
